Goal: Obtain resource: Download file/media

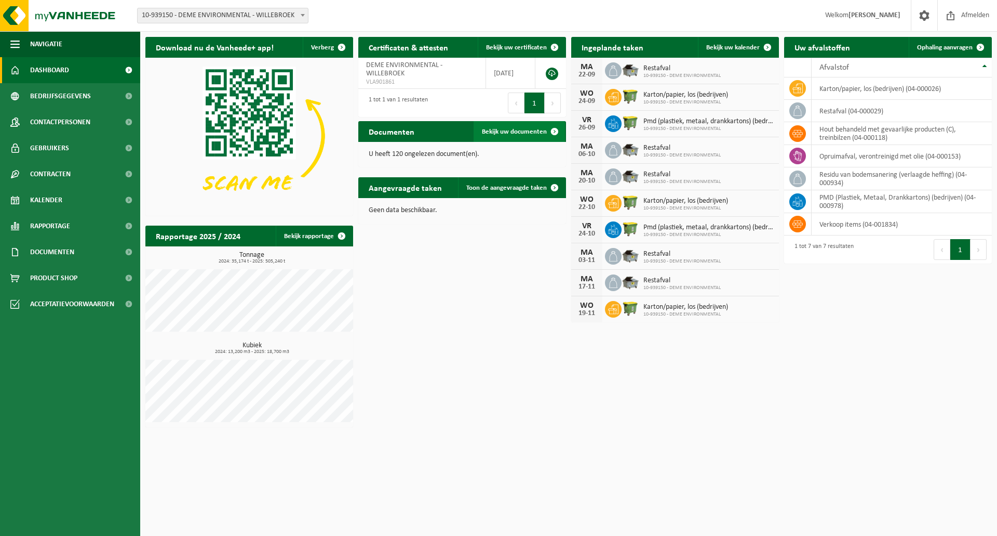
click at [493, 128] on span "Bekijk uw documenten" at bounding box center [514, 131] width 65 height 7
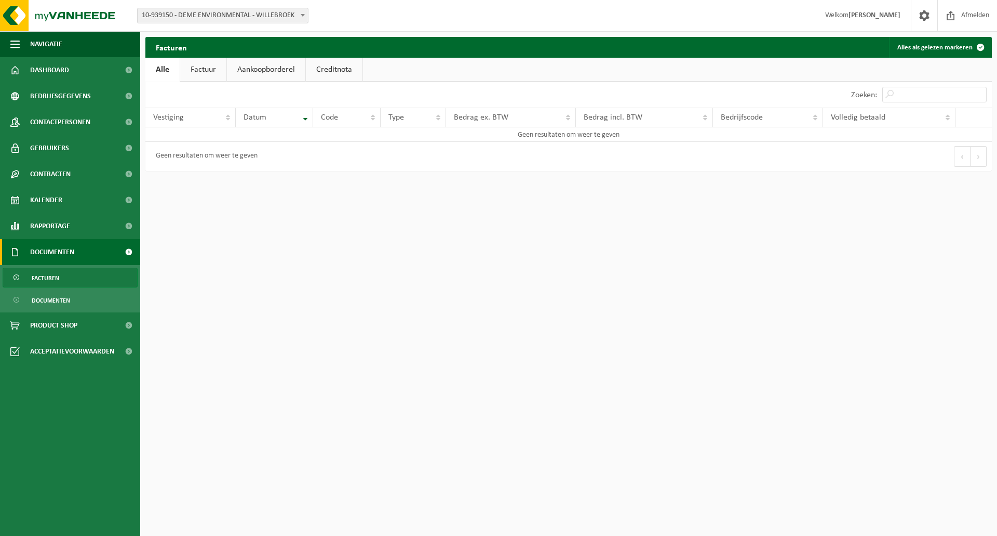
click at [250, 71] on link "Aankoopborderel" at bounding box center [266, 70] width 78 height 24
click at [165, 71] on link "Alle" at bounding box center [162, 70] width 34 height 24
click at [311, 66] on link "Creditnota" at bounding box center [334, 70] width 57 height 24
click at [218, 70] on link "Factuur" at bounding box center [203, 70] width 46 height 24
click at [52, 300] on span "Documenten" at bounding box center [51, 300] width 38 height 20
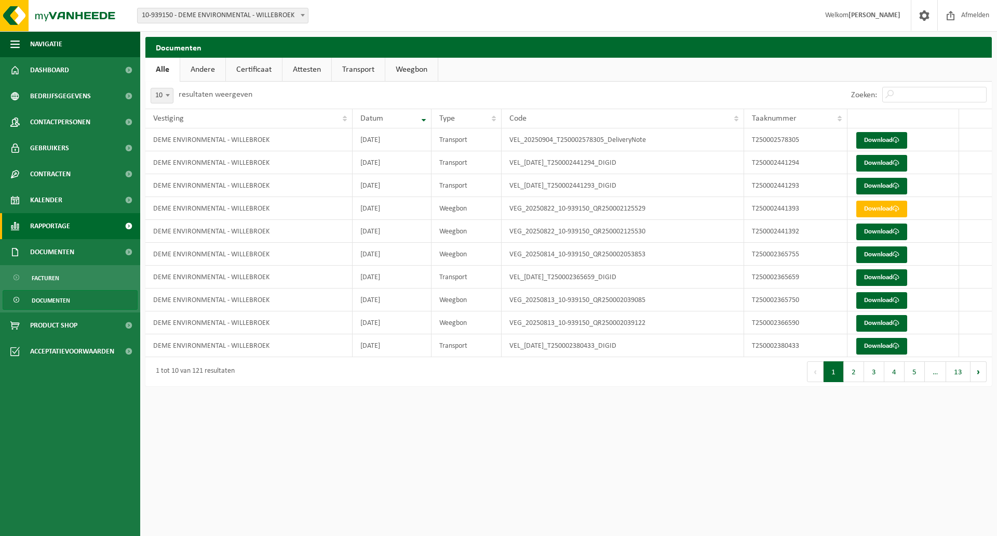
click at [63, 227] on span "Rapportage" at bounding box center [50, 226] width 40 height 26
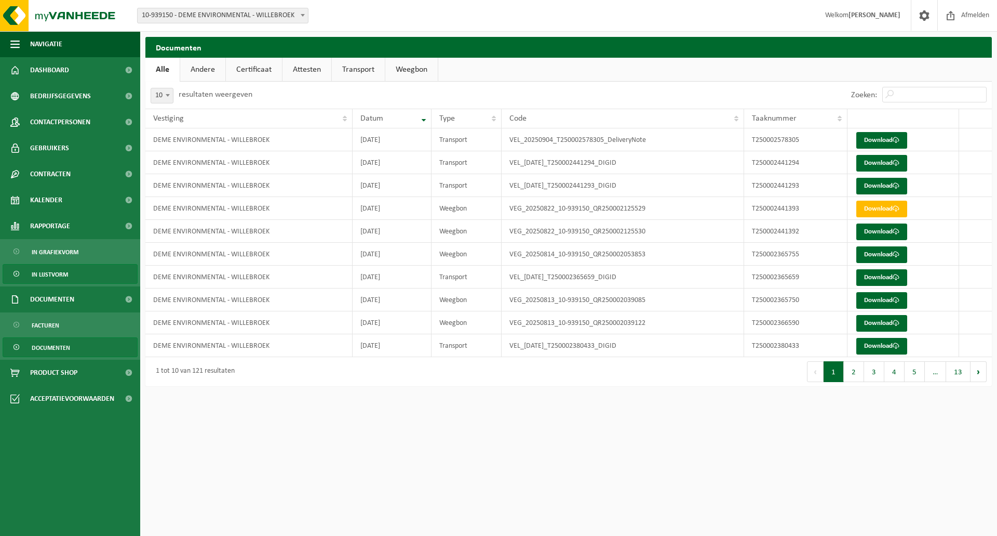
click at [47, 280] on span "In lijstvorm" at bounding box center [50, 274] width 36 height 20
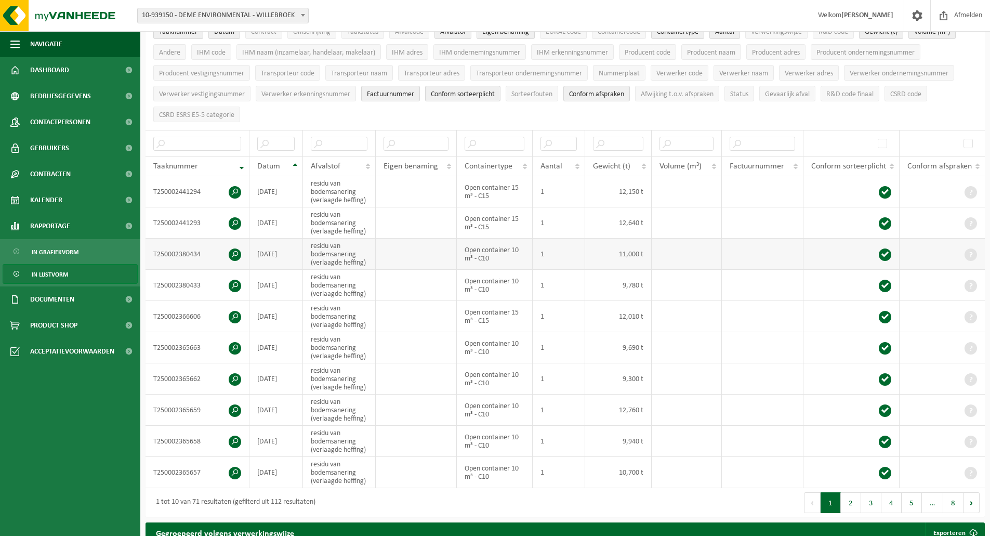
scroll to position [104, 0]
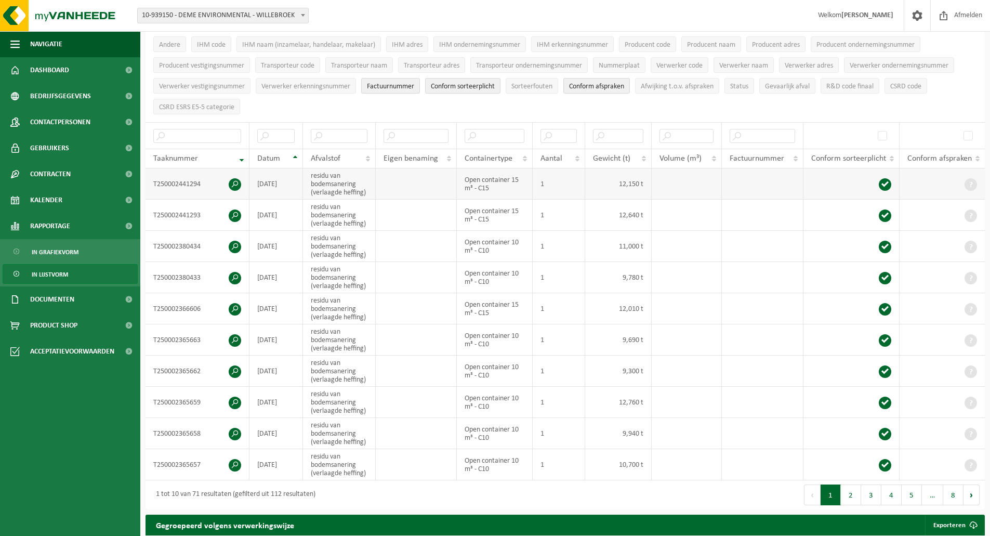
click at [235, 181] on span at bounding box center [235, 184] width 12 height 12
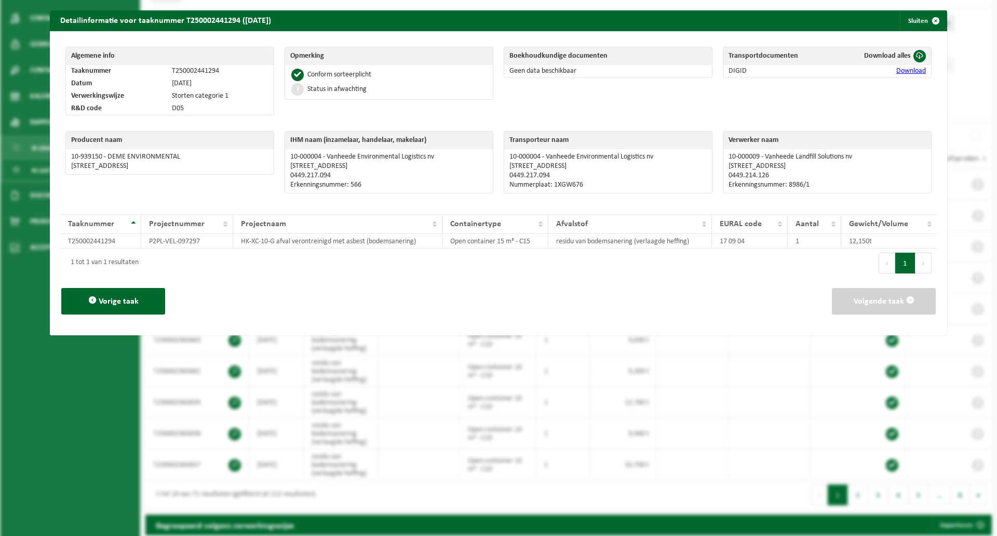
click at [422, 354] on div "Detailinformatie voor taaknummer T250002441294 (22-08-2025) Sluiten Algemene in…" at bounding box center [498, 268] width 997 height 536
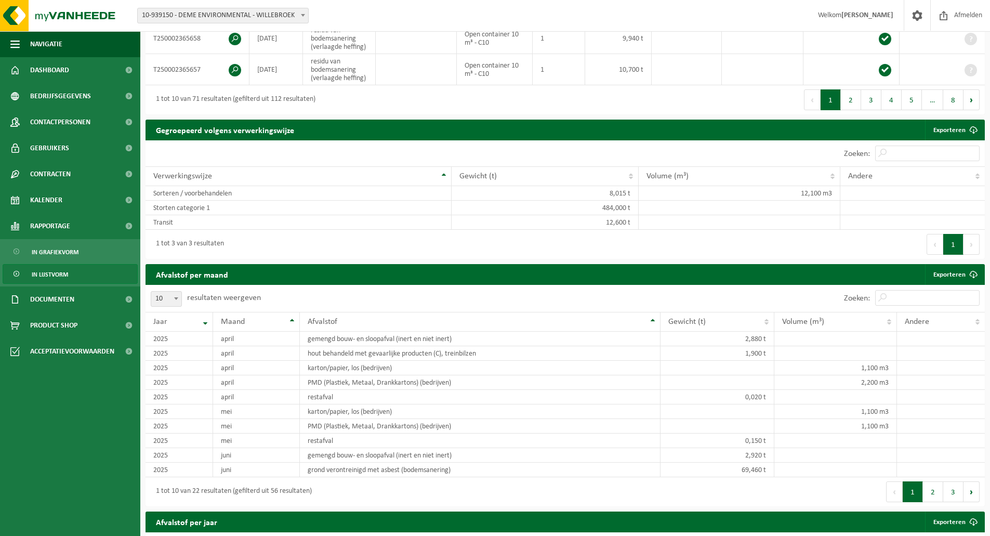
scroll to position [291, 0]
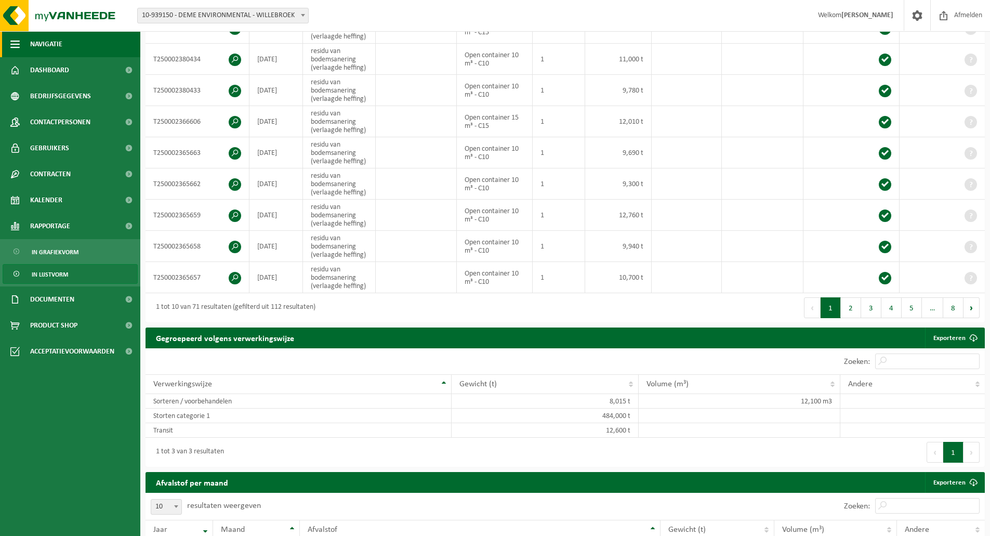
click at [44, 51] on span "Navigatie" at bounding box center [46, 44] width 32 height 26
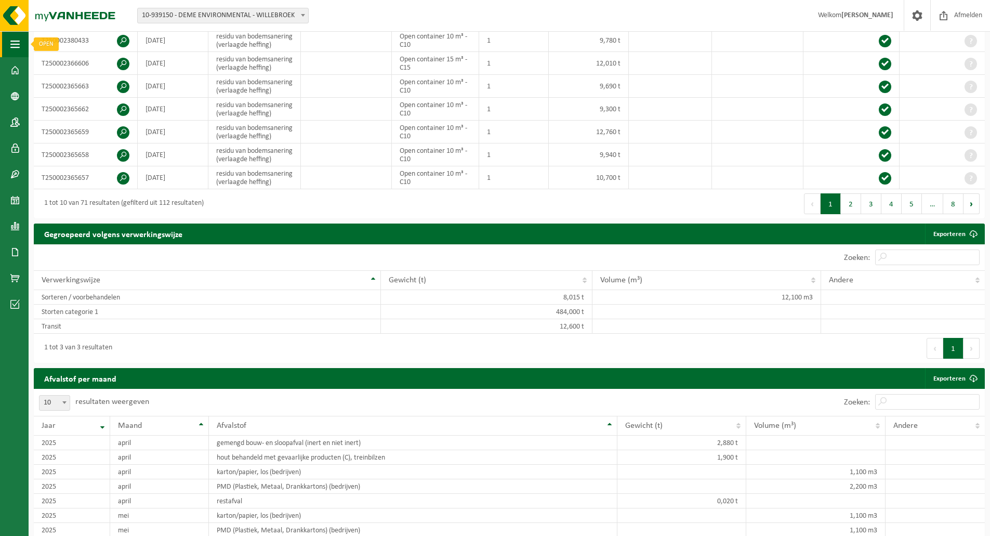
click at [20, 47] on button "Navigatie" at bounding box center [14, 44] width 29 height 26
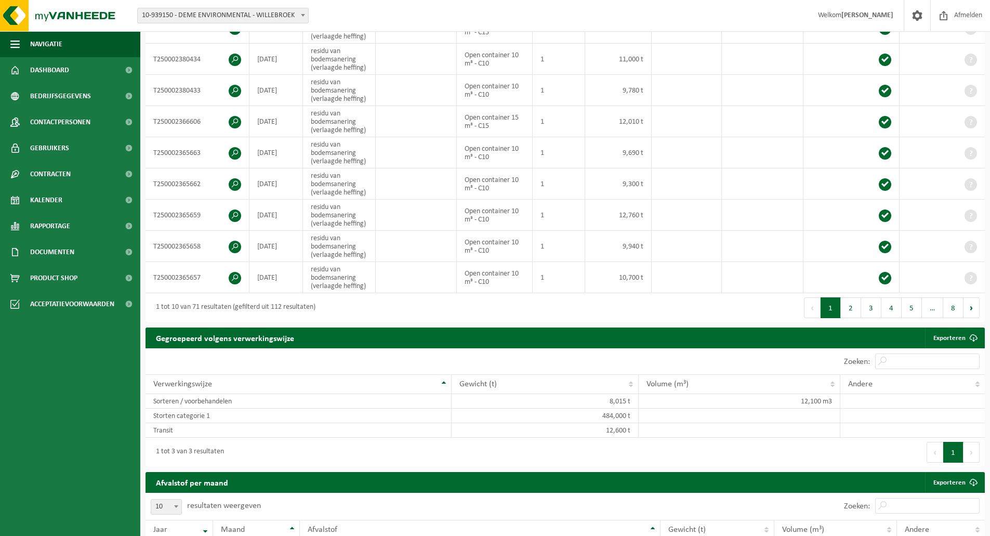
click at [845, 16] on span "Welkom Julien Riguelle" at bounding box center [855, 15] width 96 height 31
click at [923, 23] on span at bounding box center [917, 15] width 16 height 31
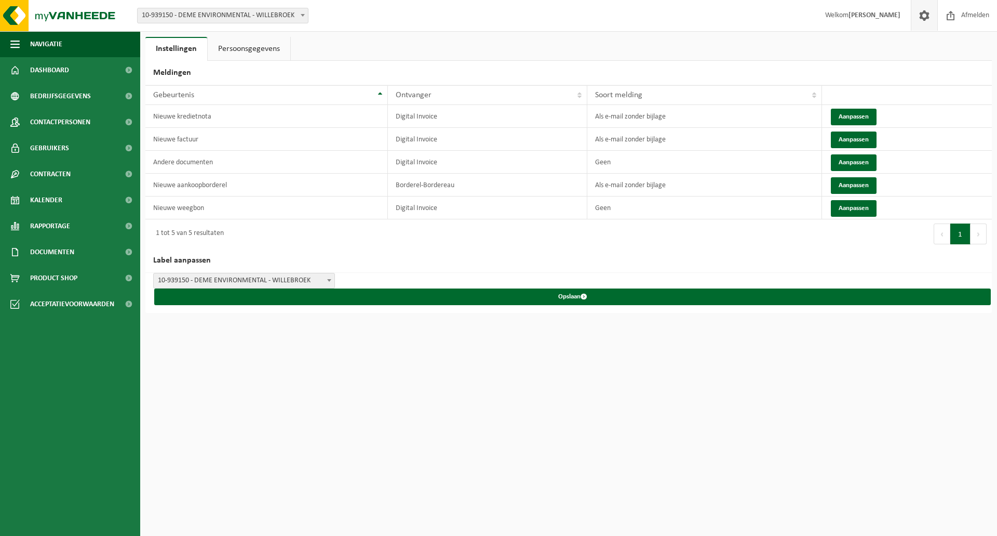
click at [263, 54] on link "Persoonsgegevens" at bounding box center [249, 49] width 83 height 24
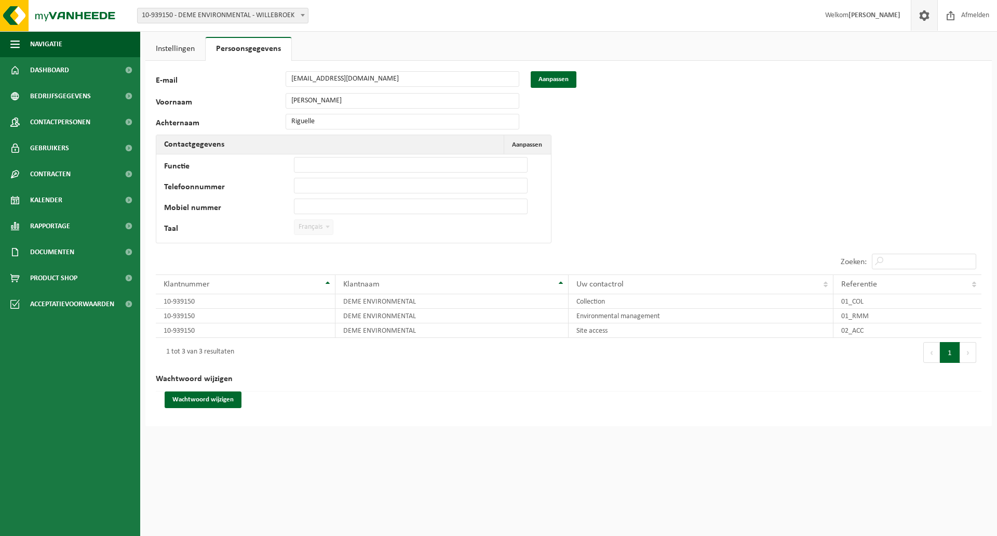
click at [314, 227] on span "Français" at bounding box center [314, 227] width 38 height 15
click at [166, 48] on link "Instellingen" at bounding box center [175, 49] width 60 height 24
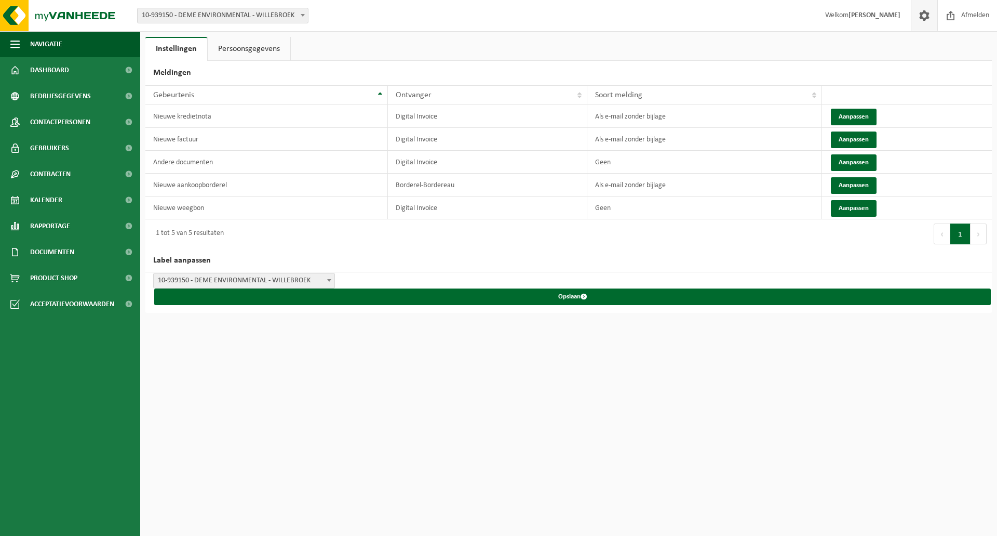
click at [244, 12] on span "10-939150 - DEME ENVIRONMENTAL - WILLEBROEK" at bounding box center [223, 15] width 170 height 15
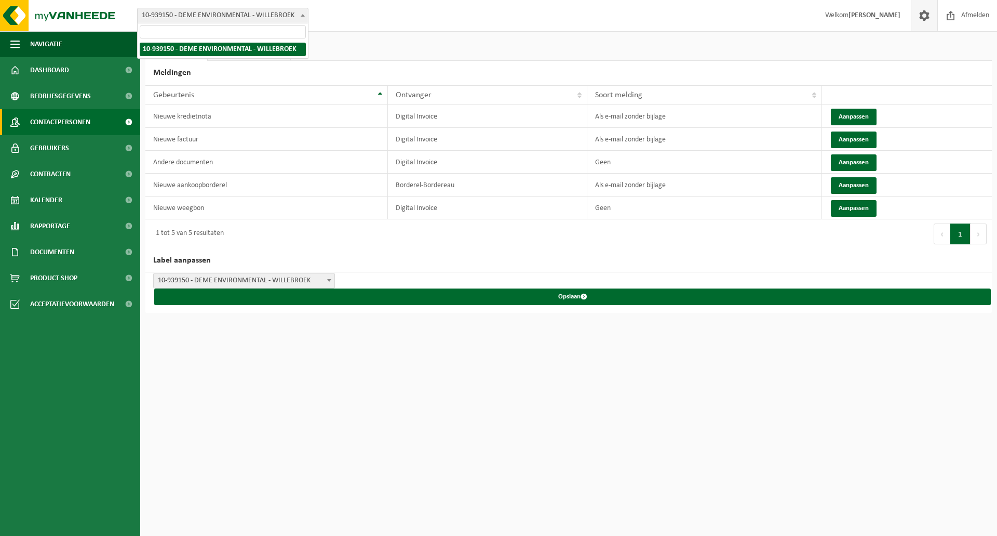
click at [71, 121] on span "Contactpersonen" at bounding box center [60, 122] width 60 height 26
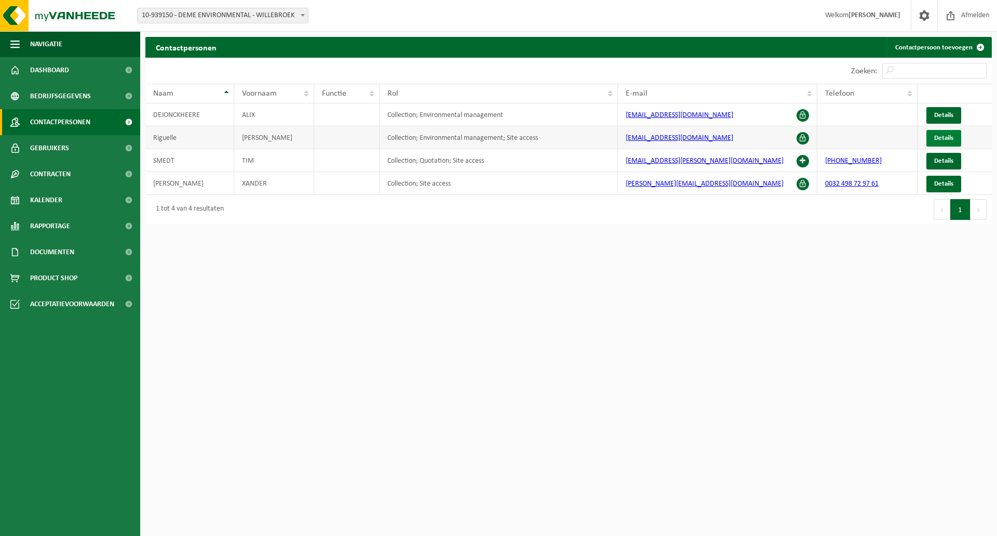
click at [956, 132] on link "Details" at bounding box center [944, 138] width 35 height 17
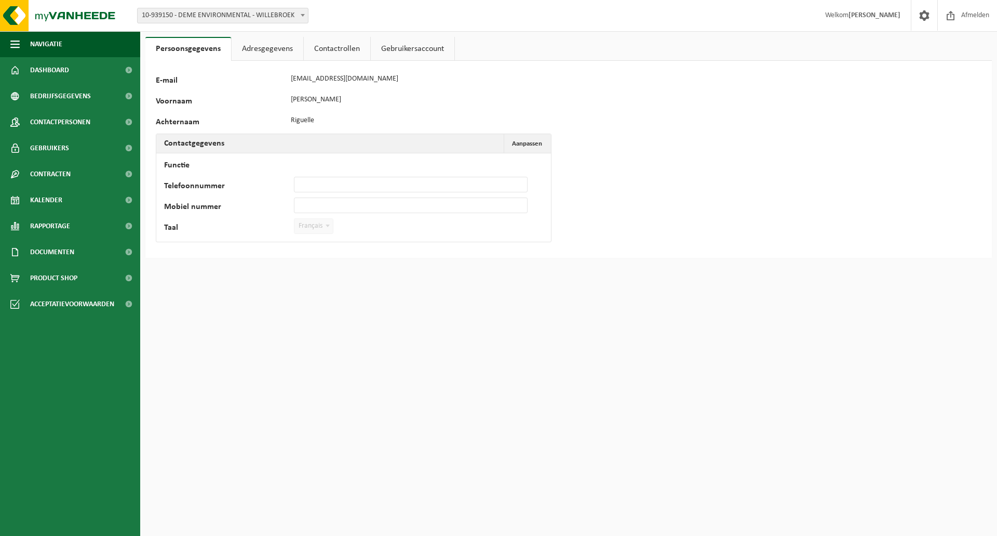
click at [270, 56] on link "Adresgegevens" at bounding box center [268, 49] width 72 height 24
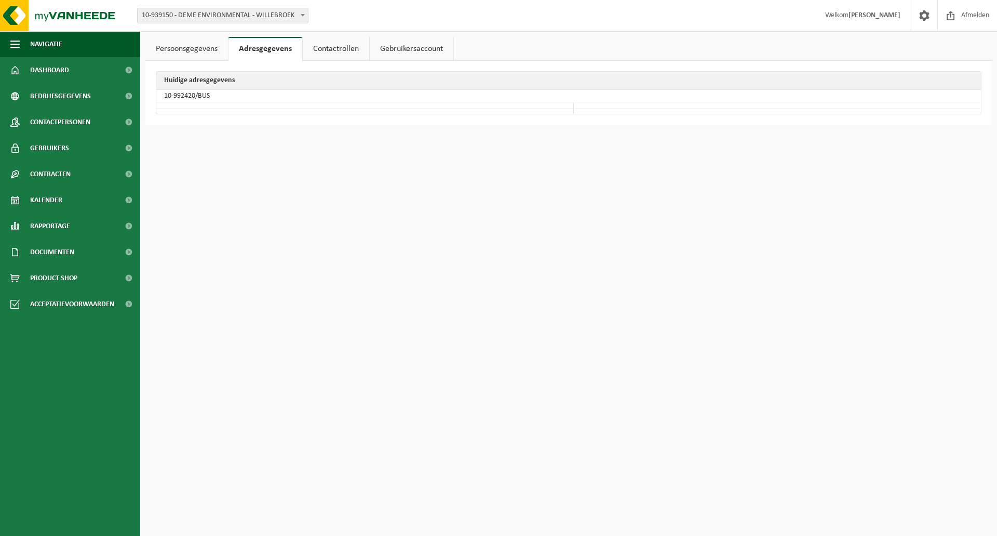
click at [348, 52] on link "Contactrollen" at bounding box center [336, 49] width 66 height 24
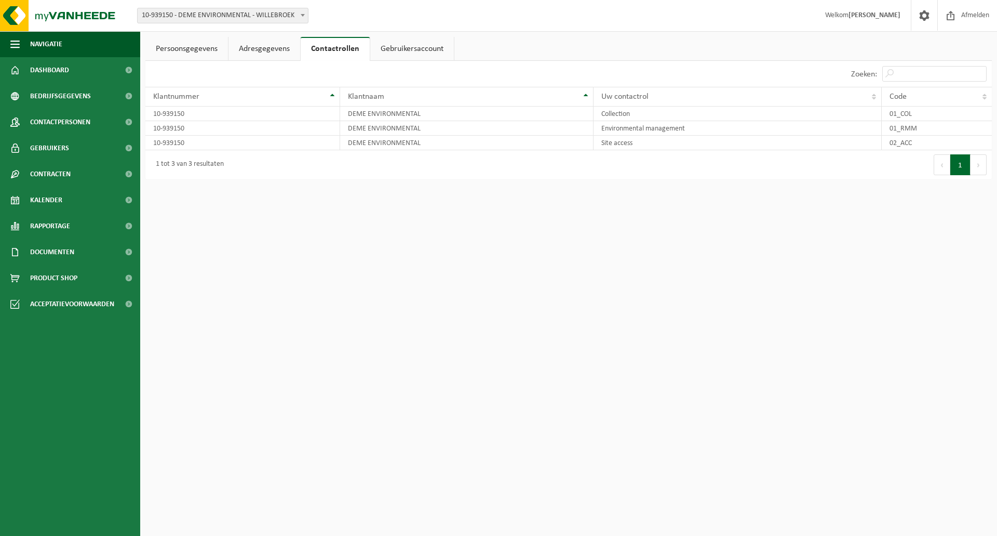
click at [419, 52] on link "Gebruikersaccount" at bounding box center [412, 49] width 84 height 24
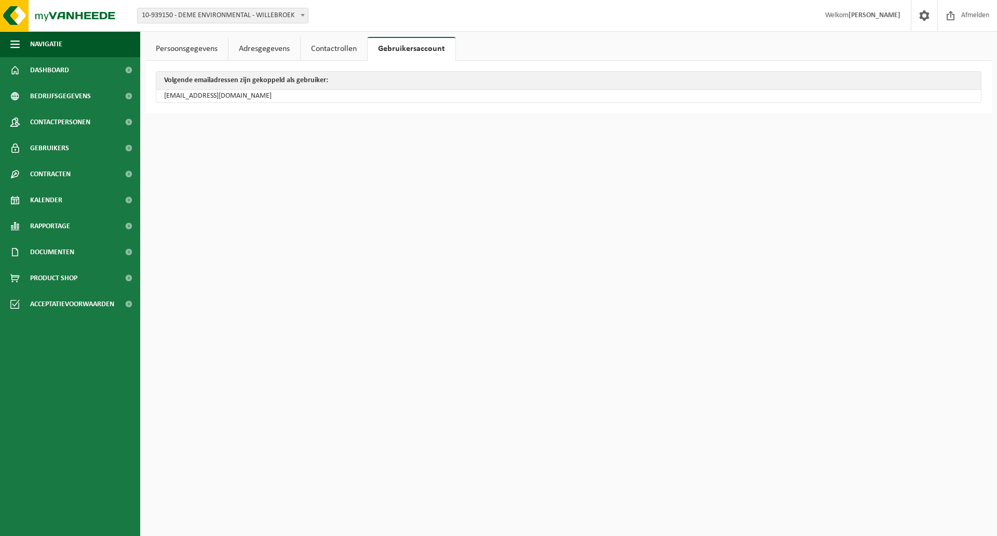
click at [183, 47] on link "Persoonsgegevens" at bounding box center [186, 49] width 83 height 24
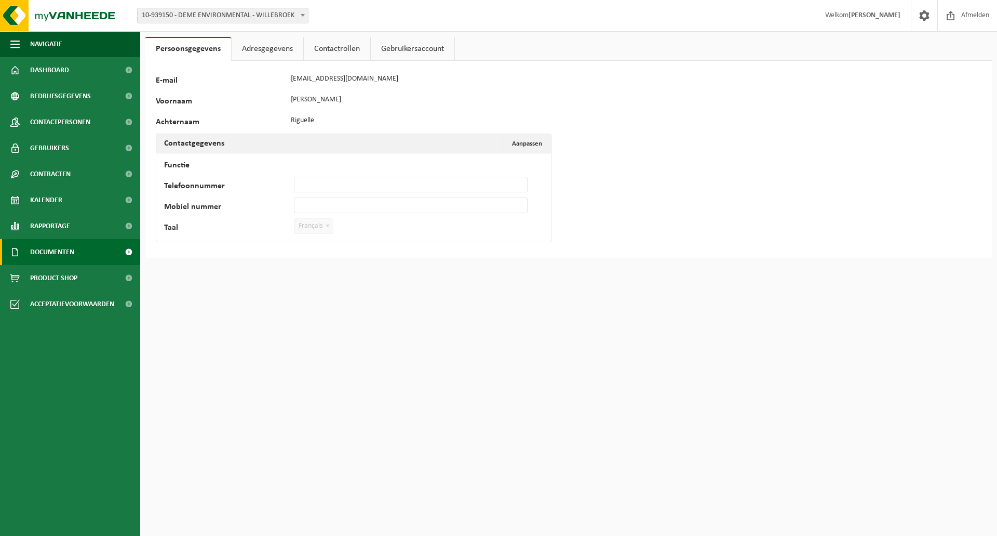
click at [47, 248] on span "Documenten" at bounding box center [52, 252] width 44 height 26
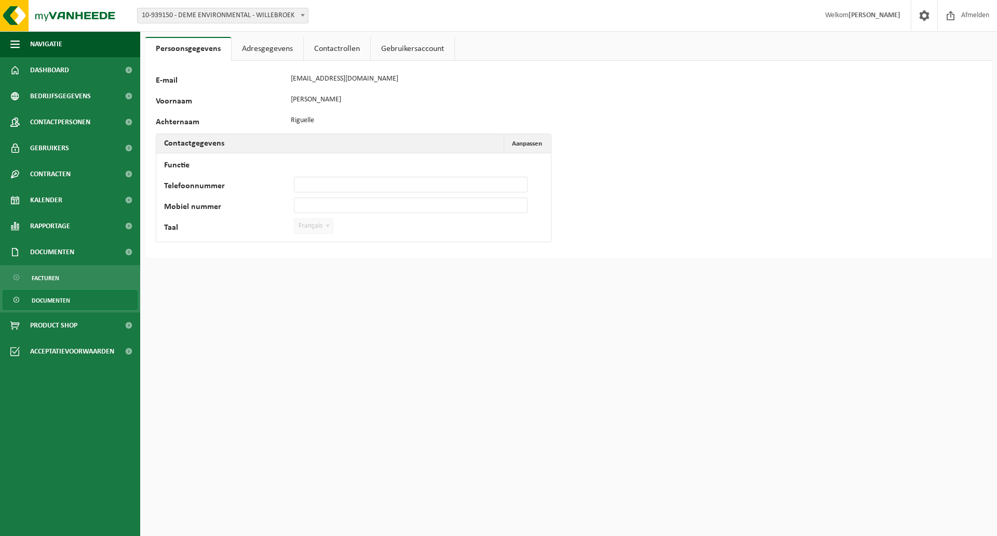
click at [52, 299] on span "Documenten" at bounding box center [51, 300] width 38 height 20
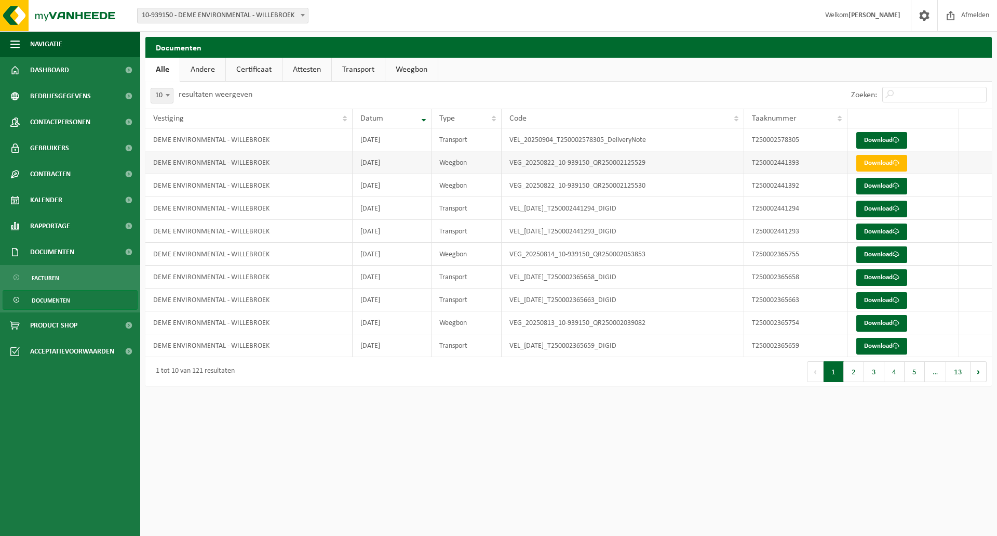
click at [212, 164] on td "DEME ENVIRONMENTAL - WILLEBROEK" at bounding box center [248, 162] width 207 height 23
click at [876, 159] on link "Download" at bounding box center [882, 163] width 51 height 17
click at [94, 347] on span "Acceptatievoorwaarden" at bounding box center [72, 351] width 84 height 26
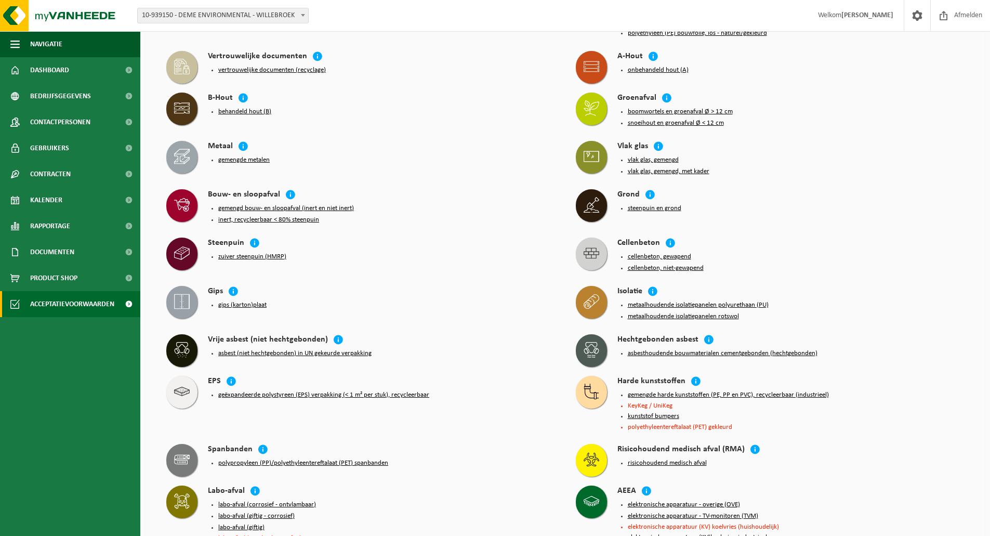
scroll to position [416, 0]
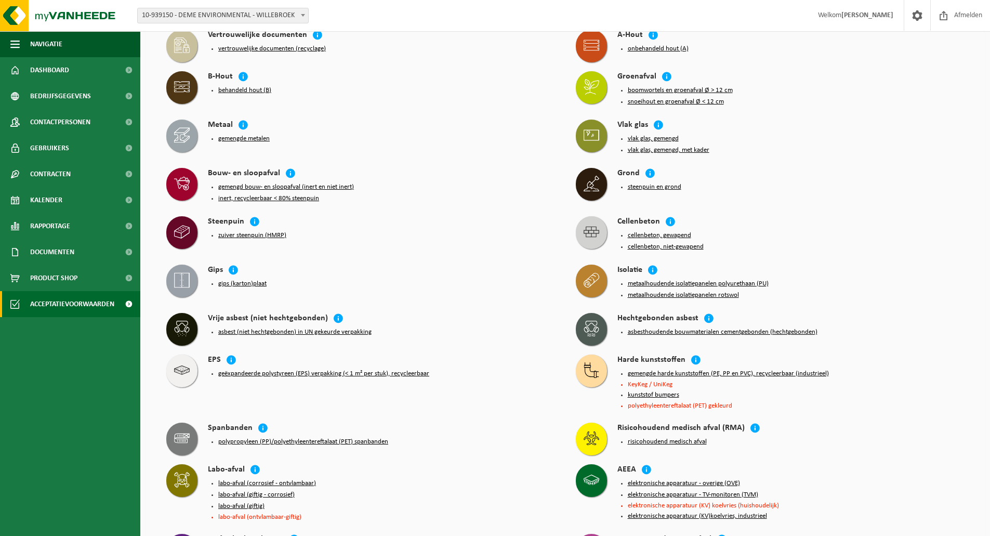
click at [237, 280] on button "gips (karton)plaat" at bounding box center [242, 284] width 48 height 8
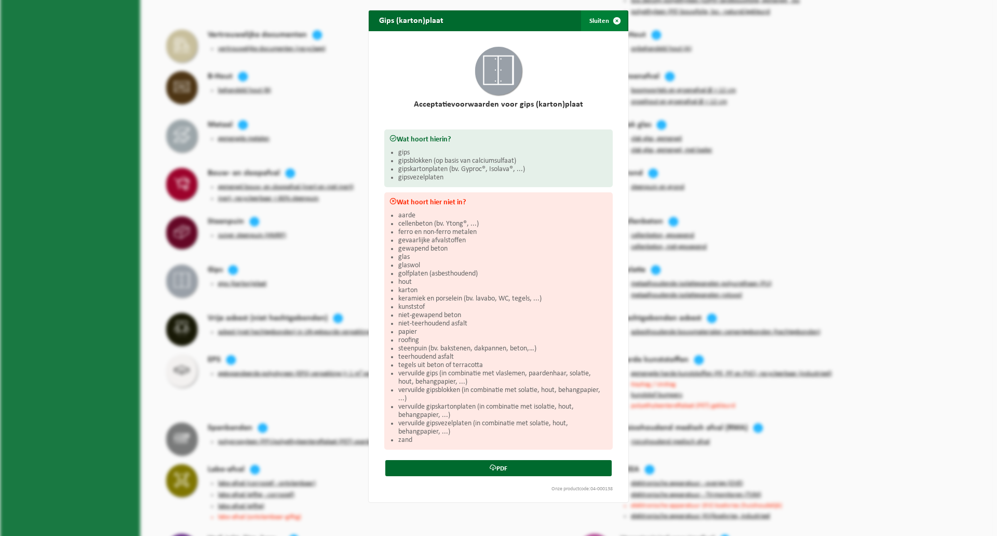
click at [598, 21] on button "Sluiten" at bounding box center [604, 20] width 46 height 21
